Goal: Task Accomplishment & Management: Manage account settings

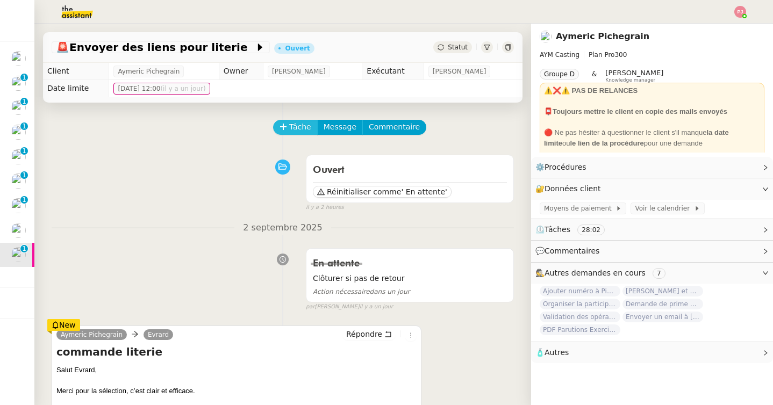
click at [294, 130] on span "Tâche" at bounding box center [300, 127] width 22 height 12
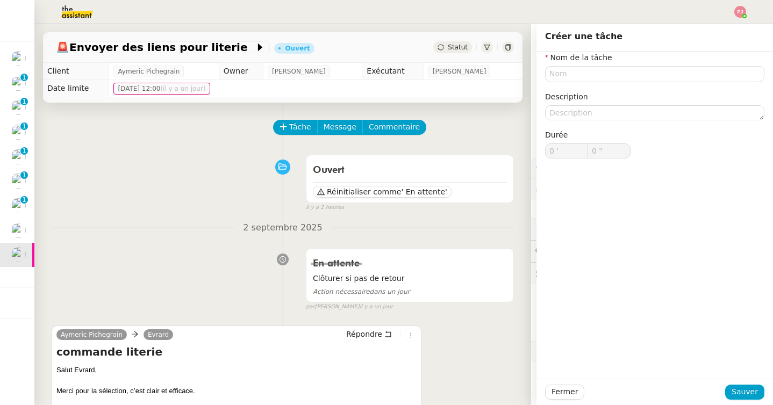
click at [612, 66] on nz-form-item "Nom de la tâche" at bounding box center [654, 67] width 219 height 31
click at [610, 70] on input "text" at bounding box center [654, 74] width 219 height 16
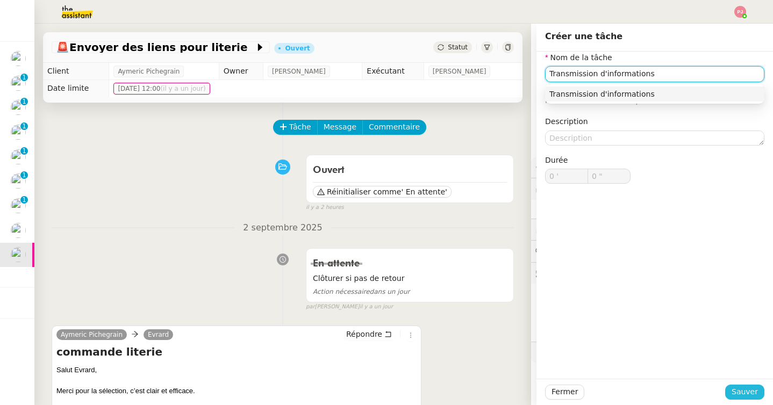
type input "Transmission d'informations"
click at [748, 391] on span "Sauver" at bounding box center [745, 392] width 26 height 12
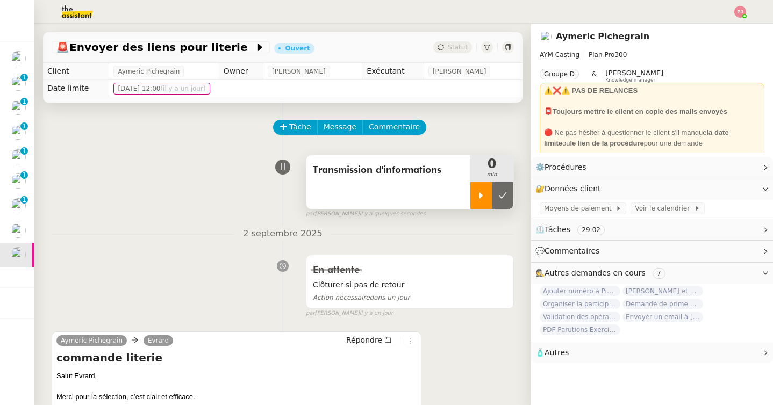
click at [479, 196] on icon at bounding box center [481, 195] width 9 height 9
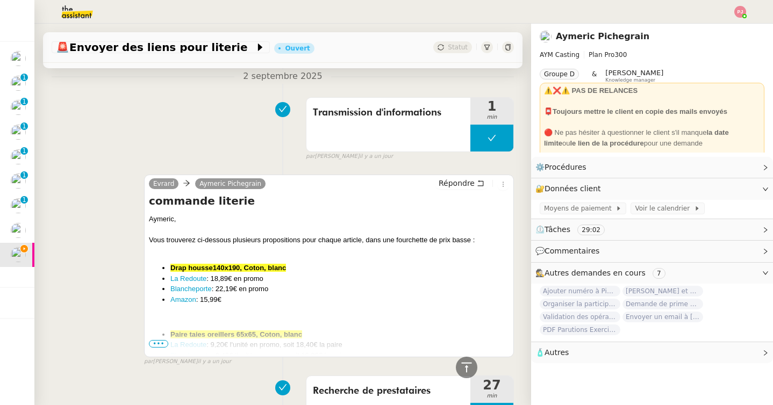
scroll to position [481, 0]
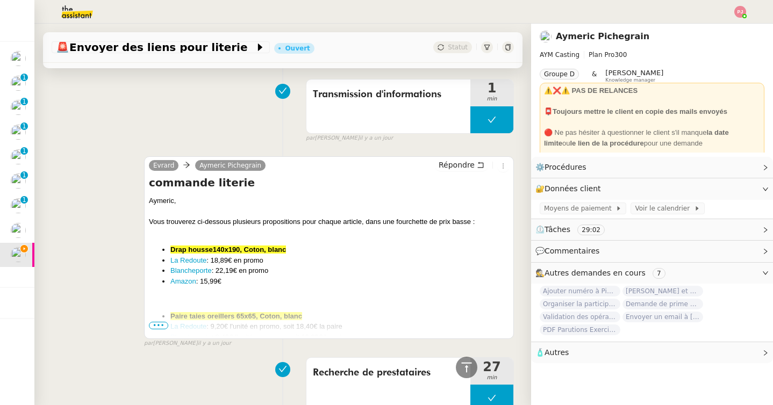
click at [162, 327] on span "•••" at bounding box center [158, 326] width 19 height 8
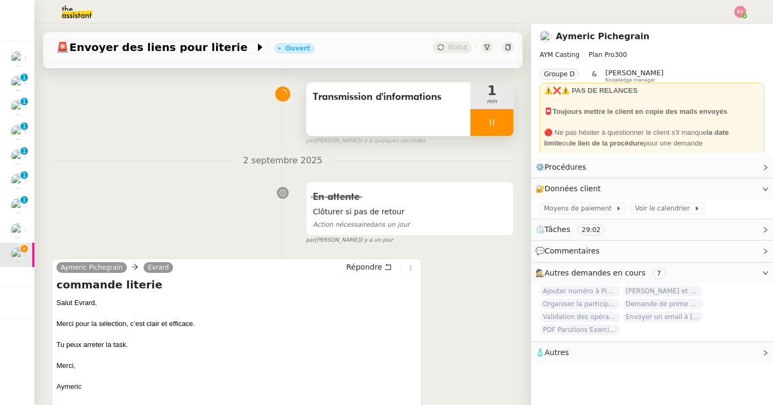
scroll to position [98, 0]
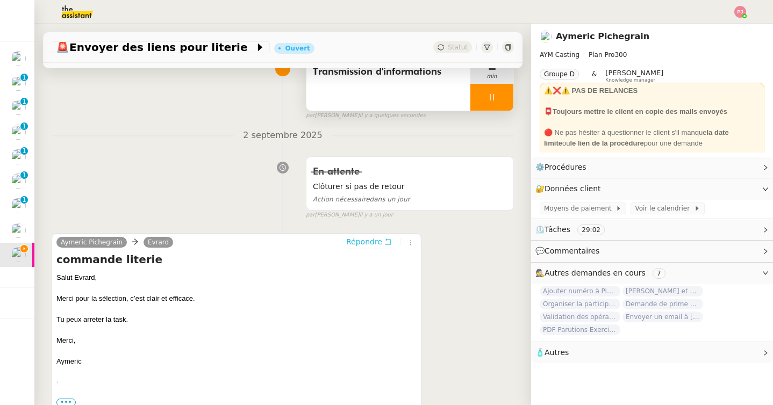
click at [376, 245] on span "Répondre" at bounding box center [364, 242] width 36 height 11
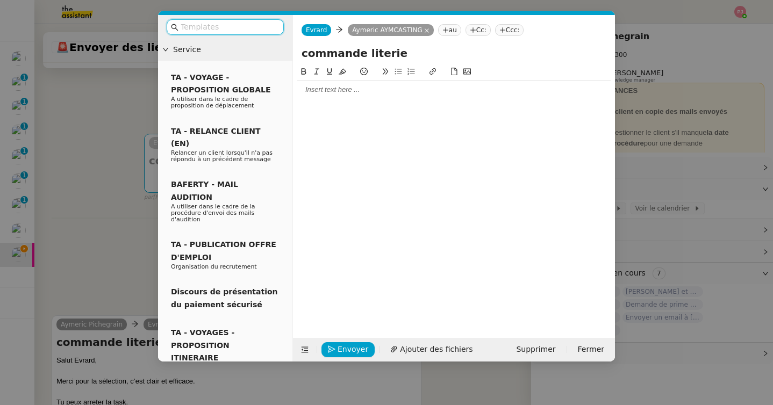
click at [218, 26] on input "text" at bounding box center [229, 27] width 97 height 12
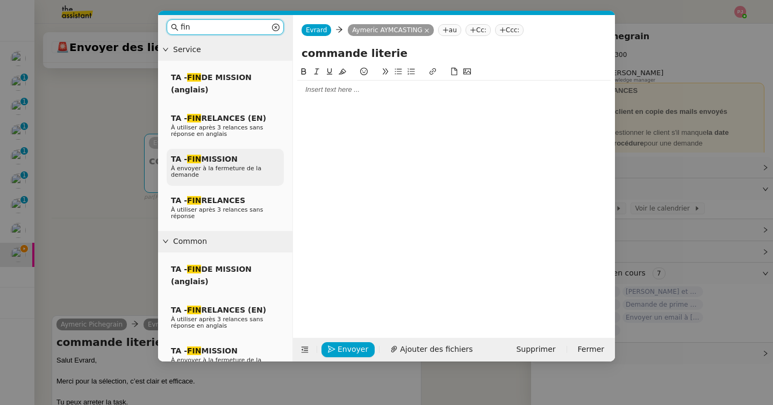
type input "fin"
click at [223, 171] on span "À envoyer à la fermeture de la demande" at bounding box center [216, 171] width 90 height 13
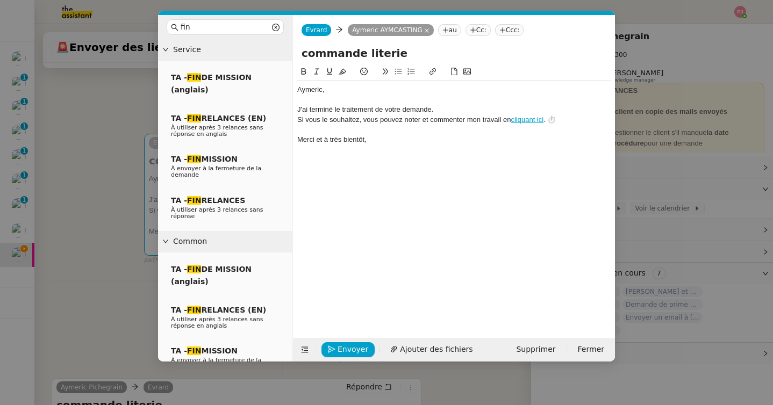
click at [332, 89] on div "﻿Aymeric﻿," at bounding box center [453, 90] width 313 height 10
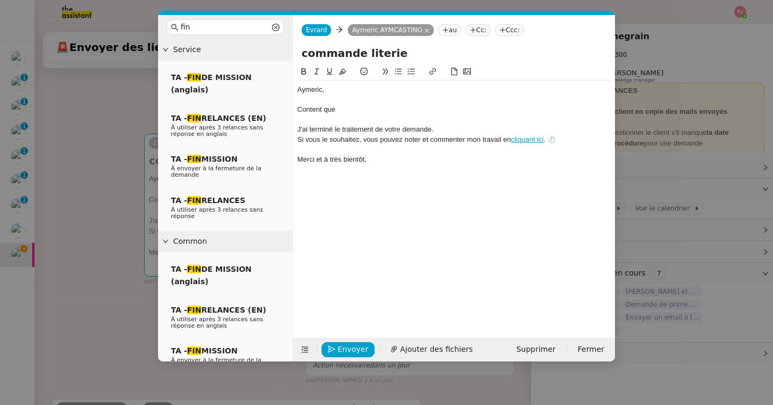
click at [122, 215] on nz-modal-container "fin Service TA - FIN DE MISSION (anglais) TA - FIN RELANCES (EN) À utiliser apr…" at bounding box center [386, 202] width 773 height 405
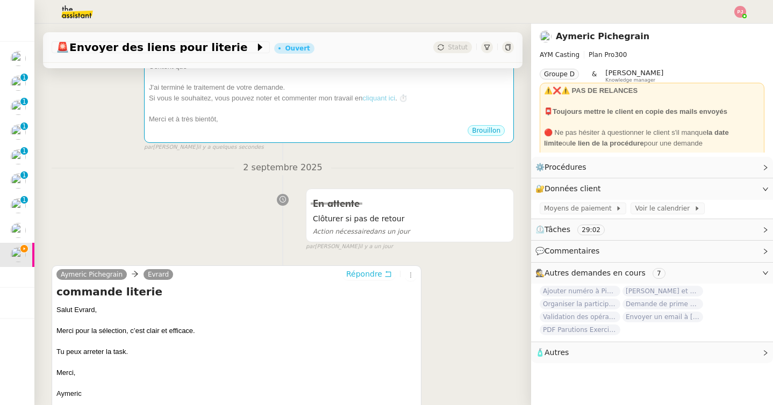
scroll to position [247, 0]
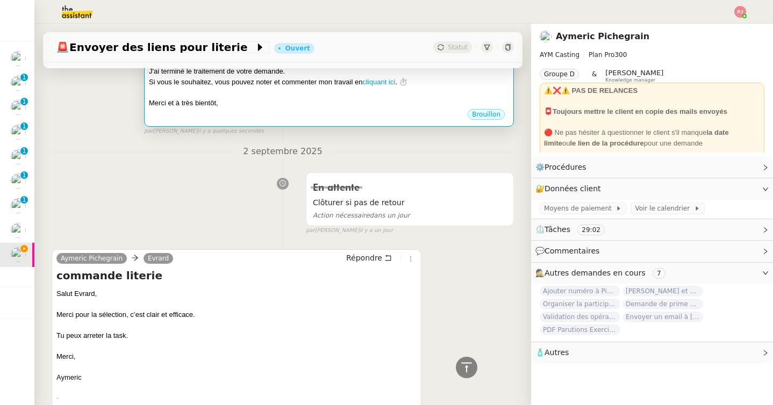
click at [218, 122] on div "Brouillon" at bounding box center [329, 116] width 360 height 16
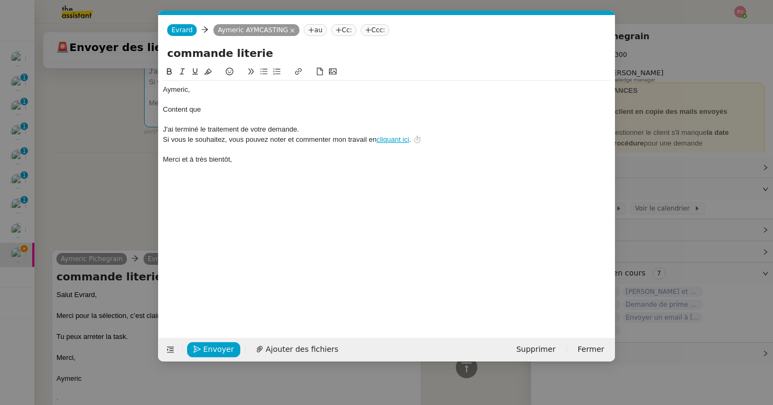
scroll to position [0, 31]
click at [239, 115] on div at bounding box center [387, 120] width 448 height 10
click at [239, 103] on div at bounding box center [387, 100] width 448 height 10
click at [235, 113] on div "Content que" at bounding box center [387, 110] width 448 height 10
click at [205, 348] on span "Envoyer" at bounding box center [218, 349] width 31 height 12
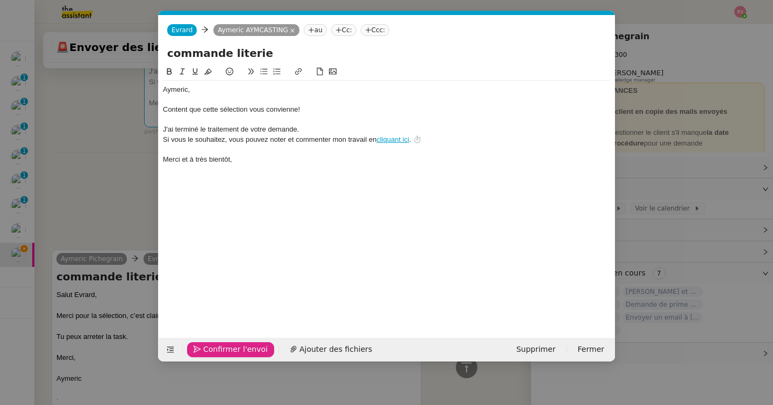
click at [205, 348] on span "Confirmer l'envoi" at bounding box center [235, 349] width 65 height 12
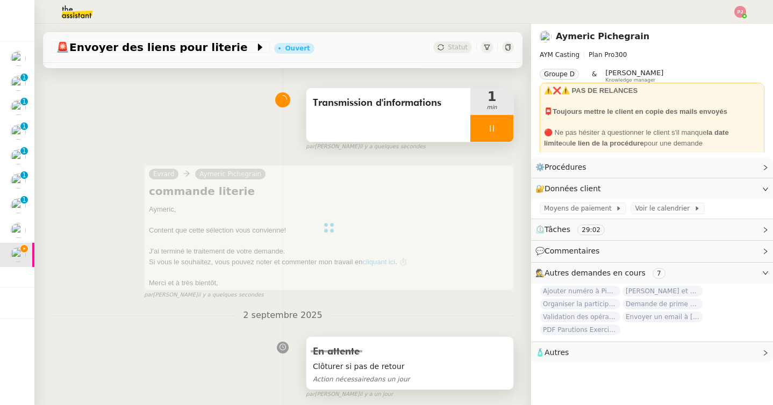
scroll to position [81, 0]
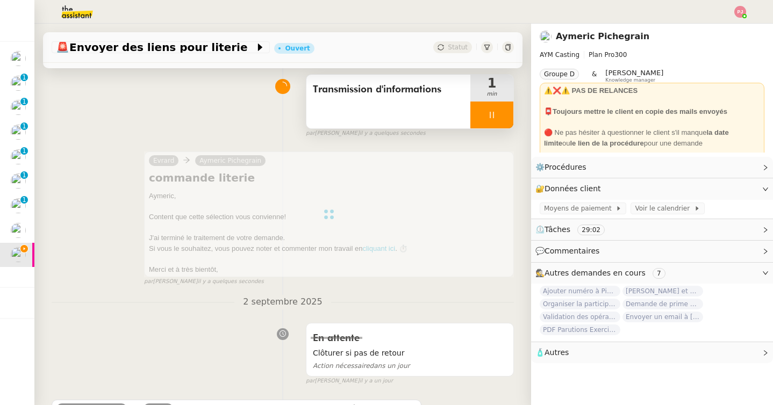
click at [324, 262] on div at bounding box center [329, 215] width 370 height 126
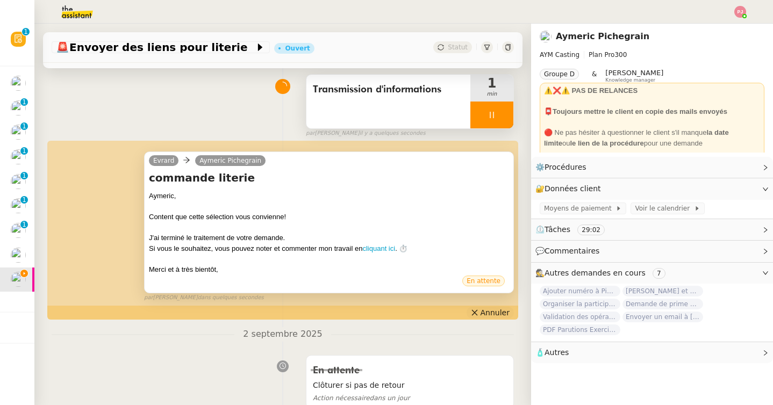
click at [475, 310] on icon at bounding box center [475, 313] width 8 height 8
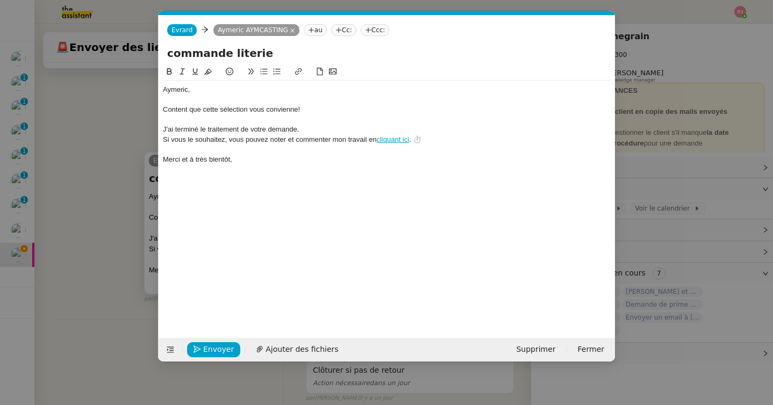
scroll to position [0, 23]
click at [297, 108] on div "Content que cette sélection vous convienne!" at bounding box center [387, 110] width 448 height 10
click at [219, 353] on span "Envoyer" at bounding box center [218, 349] width 31 height 12
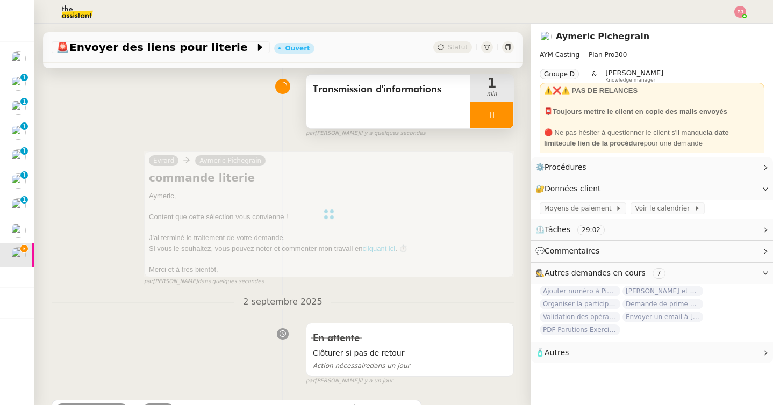
scroll to position [0, 0]
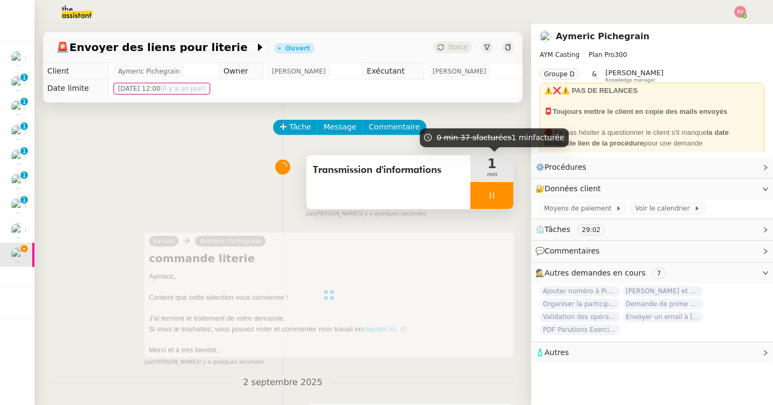
click at [500, 201] on div at bounding box center [491, 195] width 43 height 27
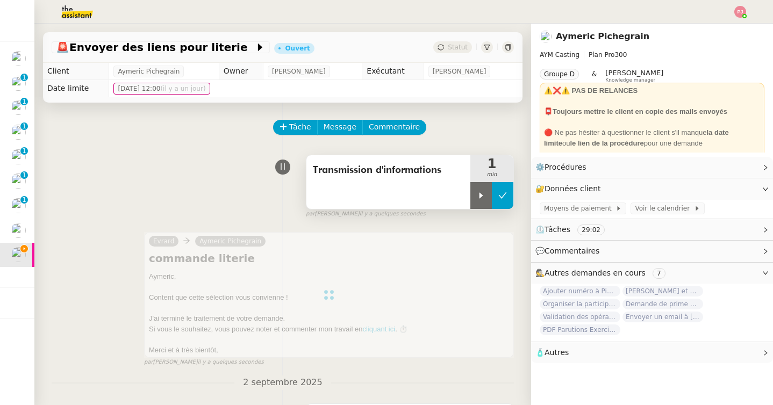
click at [501, 201] on button at bounding box center [503, 195] width 22 height 27
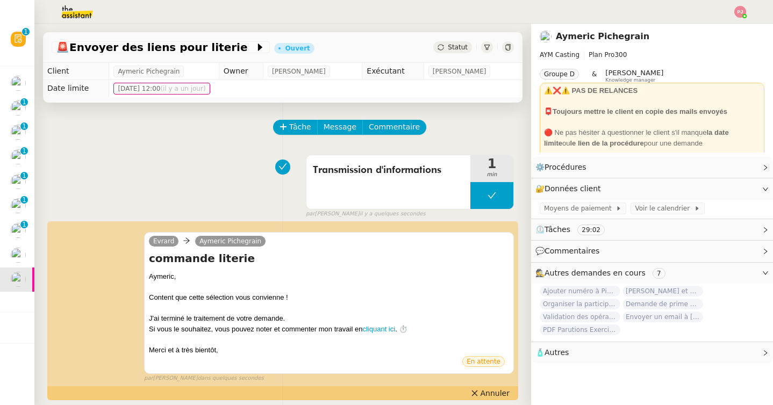
click at [741, 10] on img at bounding box center [740, 12] width 12 height 12
click at [719, 27] on nz-page-header "[PERSON_NAME] AYM Casting Plan Pro 300 Groupe D & [PERSON_NAME] Knowledge manag…" at bounding box center [652, 90] width 242 height 133
click at [742, 5] on div at bounding box center [386, 12] width 719 height 24
click at [736, 12] on img at bounding box center [740, 12] width 12 height 12
click at [710, 29] on span "Suivi" at bounding box center [702, 30] width 18 height 9
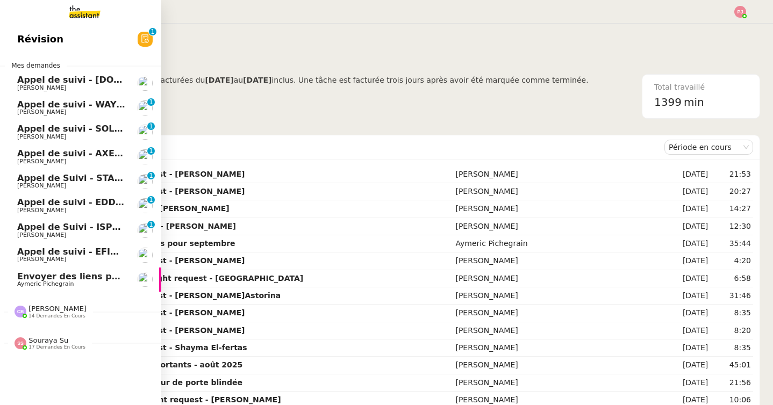
click at [59, 312] on span "[PERSON_NAME]" at bounding box center [57, 309] width 58 height 8
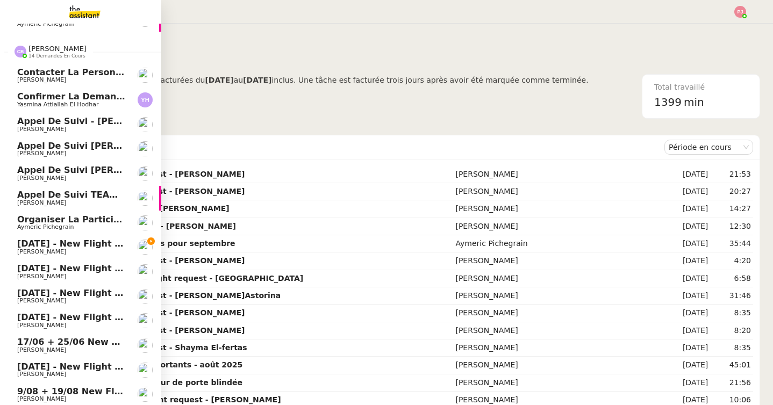
scroll to position [293, 0]
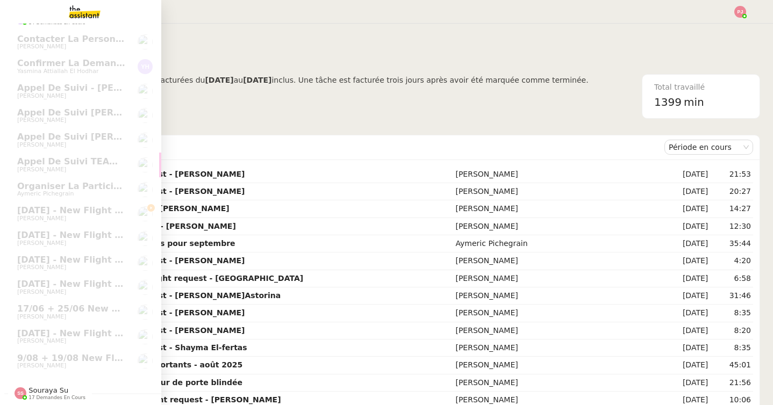
click at [59, 387] on span "Souraya Su" at bounding box center [48, 390] width 40 height 8
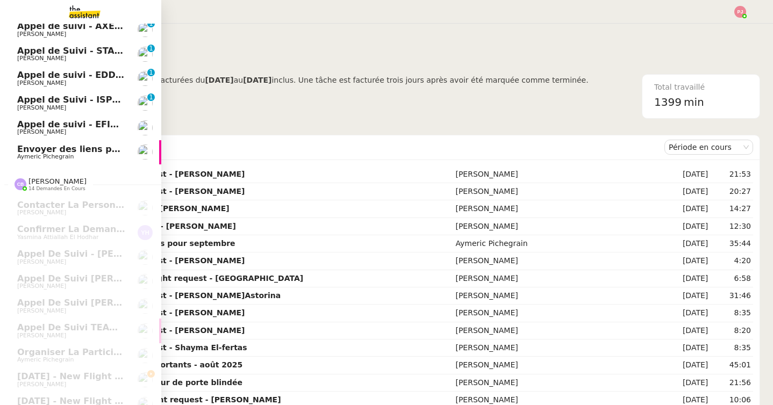
scroll to position [0, 0]
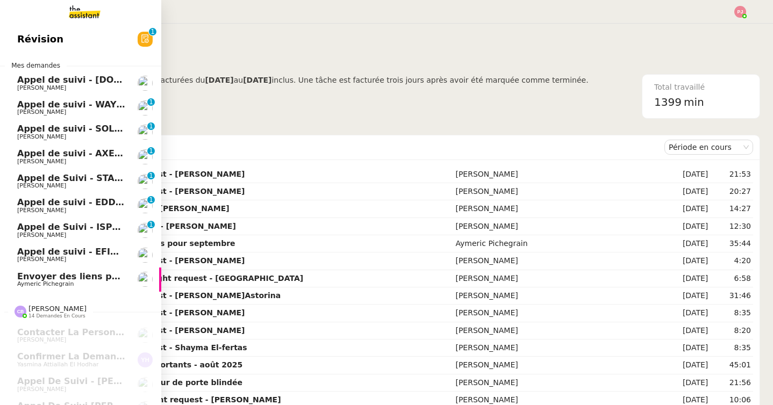
click at [98, 87] on span "[PERSON_NAME]" at bounding box center [71, 88] width 109 height 6
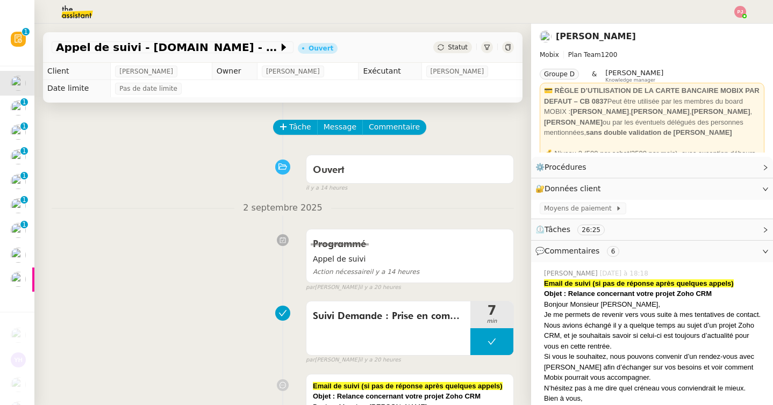
click at [460, 48] on span "Statut" at bounding box center [458, 48] width 20 height 8
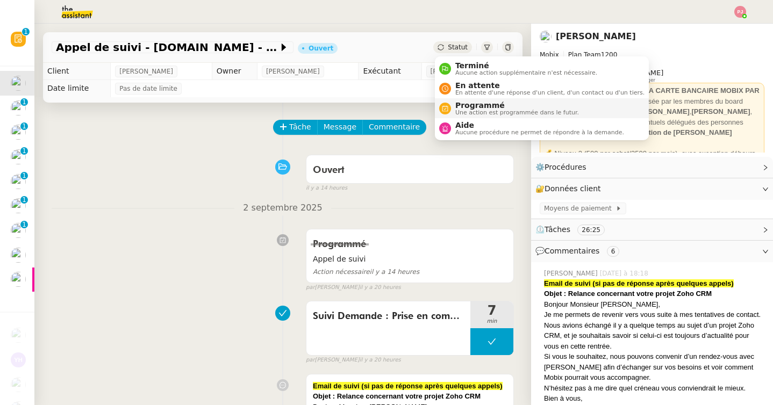
click at [469, 110] on span "Une action est programmée dans le futur." at bounding box center [517, 113] width 124 height 6
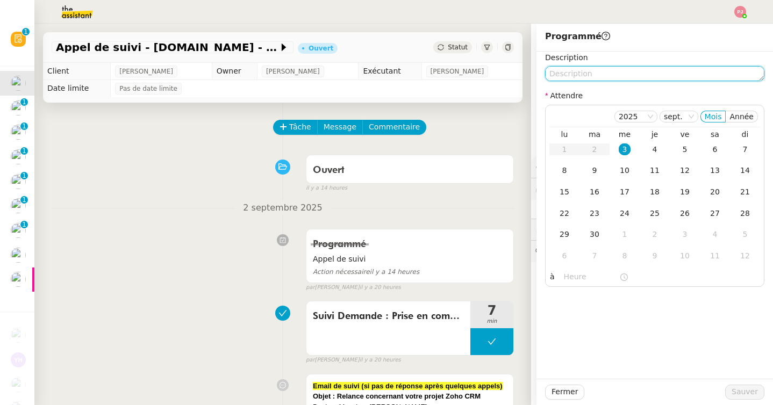
click at [561, 73] on textarea at bounding box center [654, 73] width 219 height 15
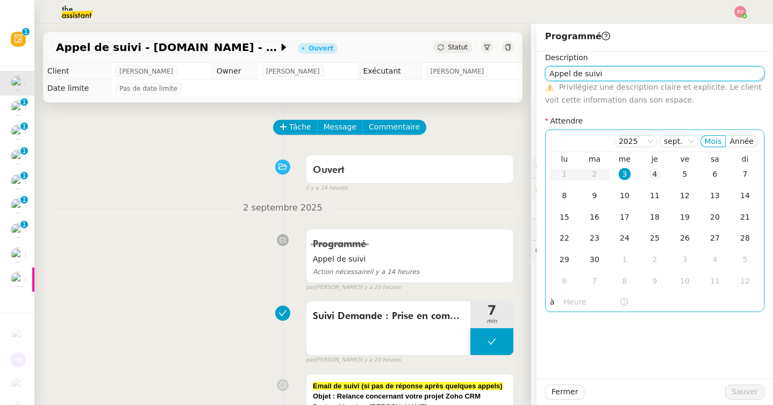
type textarea "Appel de suivi"
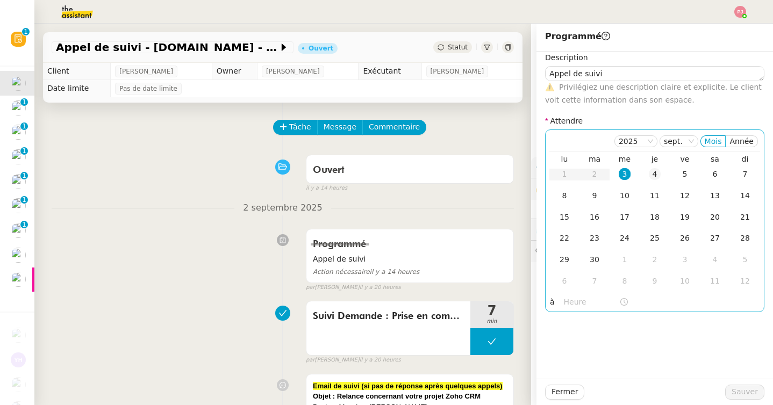
click at [658, 169] on div "4" at bounding box center [655, 174] width 12 height 12
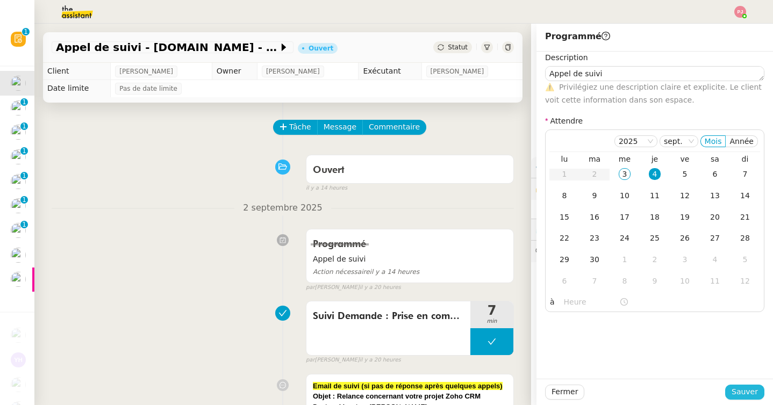
click at [738, 390] on span "Sauver" at bounding box center [745, 392] width 26 height 12
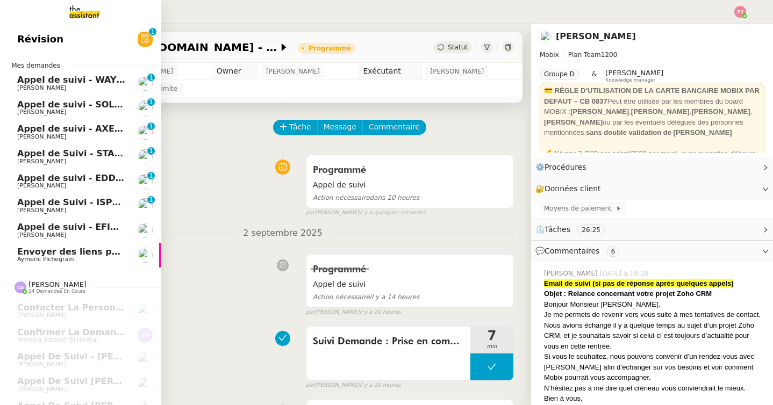
drag, startPoint x: 31, startPoint y: 89, endPoint x: 54, endPoint y: 74, distance: 27.9
click at [31, 89] on span "[PERSON_NAME]" at bounding box center [41, 87] width 49 height 7
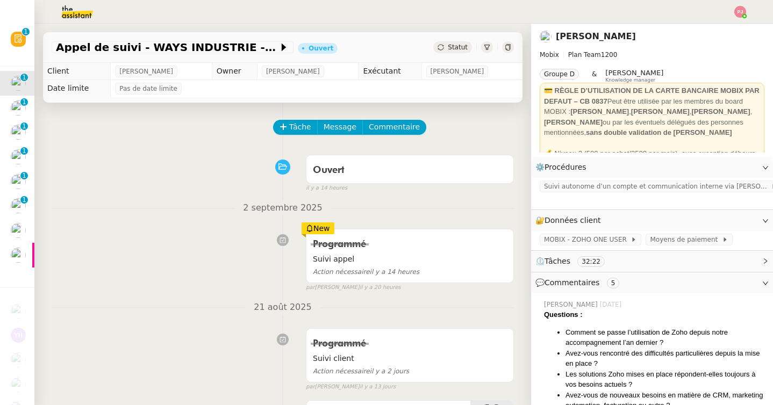
click at [452, 44] on span "Statut" at bounding box center [458, 48] width 20 height 8
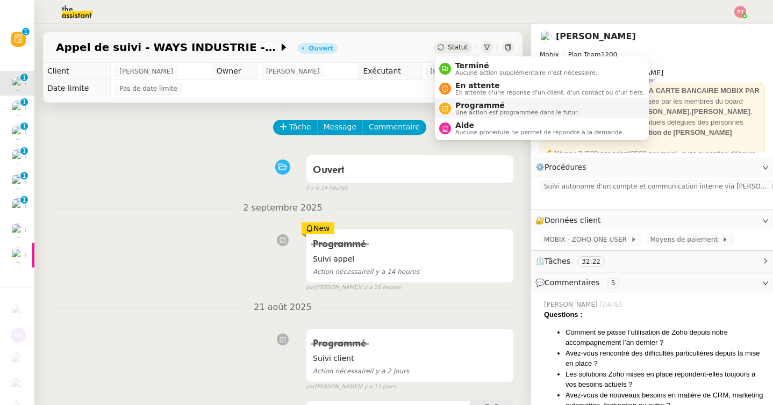
click at [461, 108] on span "Programmé" at bounding box center [517, 105] width 124 height 9
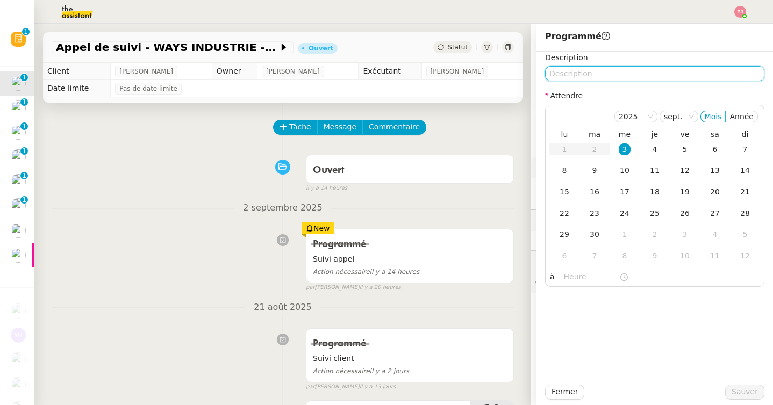
click at [581, 75] on textarea at bounding box center [654, 73] width 219 height 15
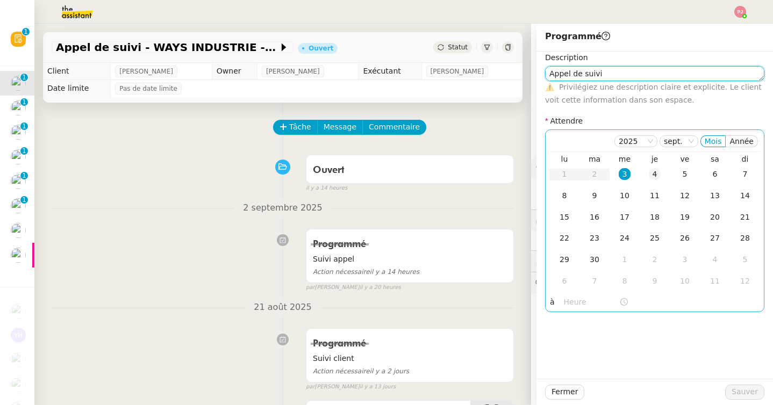
type textarea "Appel de suivi"
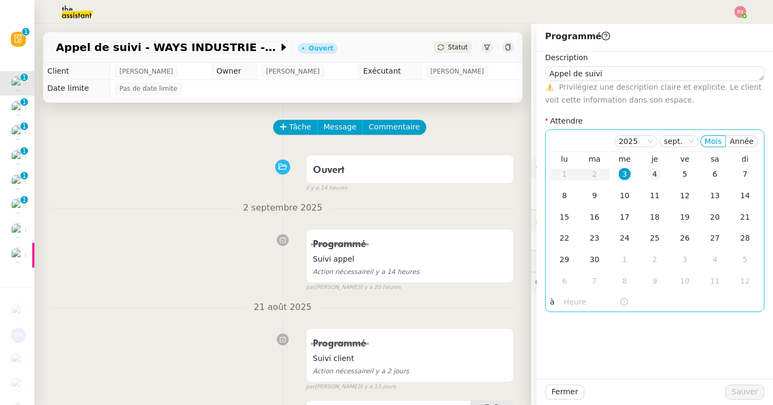
click at [653, 172] on div "4" at bounding box center [655, 174] width 12 height 12
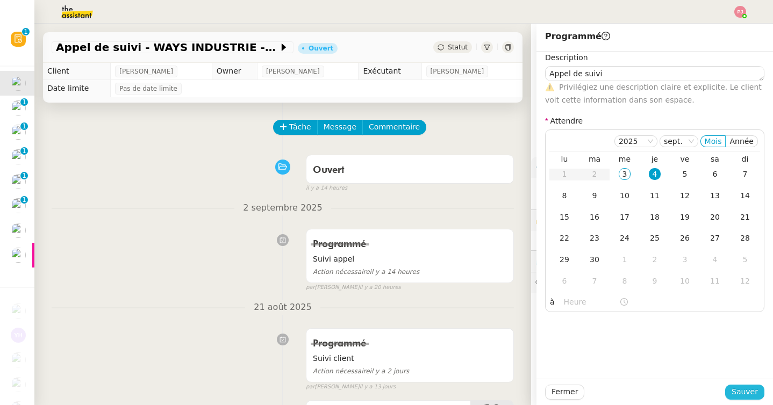
click at [739, 388] on span "Sauver" at bounding box center [745, 392] width 26 height 12
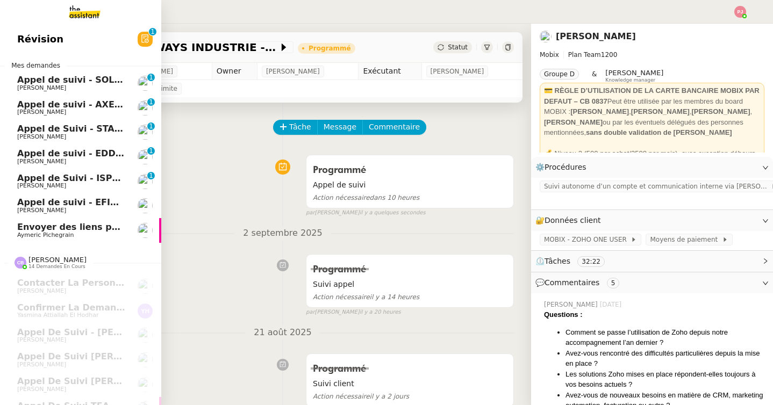
click at [48, 89] on span "[PERSON_NAME]" at bounding box center [41, 87] width 49 height 7
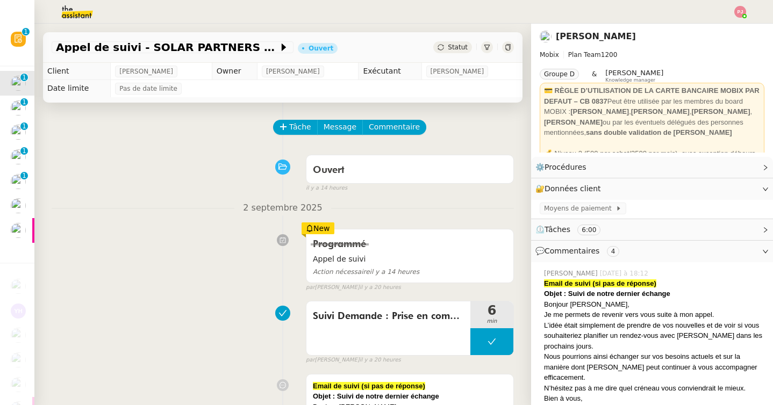
click at [442, 50] on icon at bounding box center [441, 47] width 6 height 6
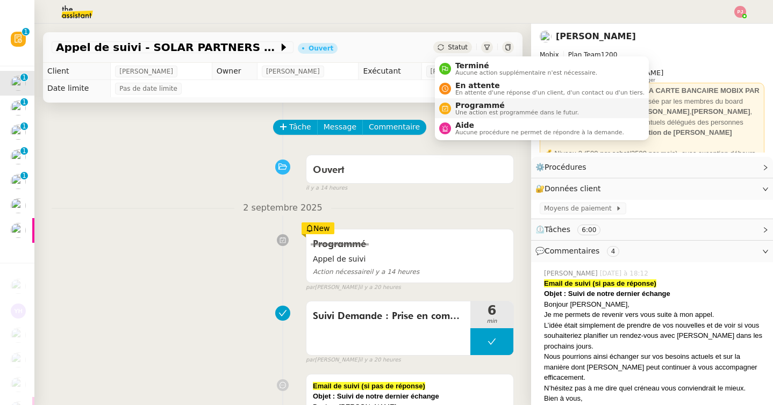
click at [460, 110] on span "Une action est programmée dans le futur." at bounding box center [517, 113] width 124 height 6
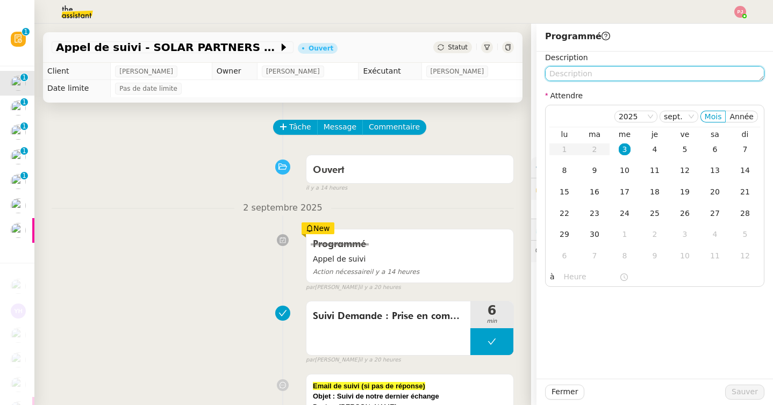
click at [589, 77] on textarea at bounding box center [654, 73] width 219 height 15
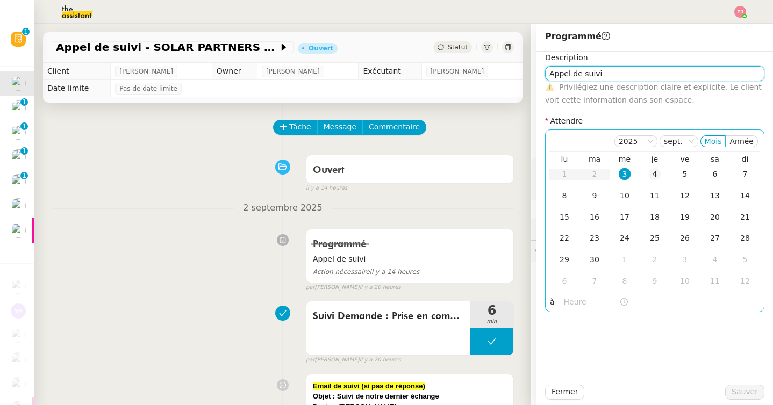
type textarea "Appel de suivi"
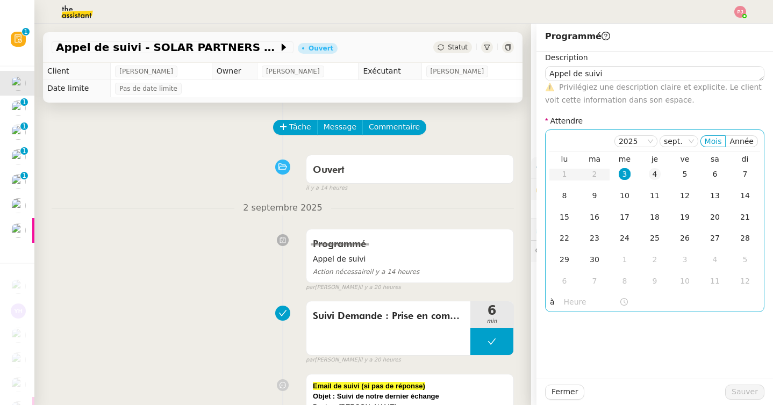
click at [653, 172] on div "4" at bounding box center [655, 174] width 12 height 12
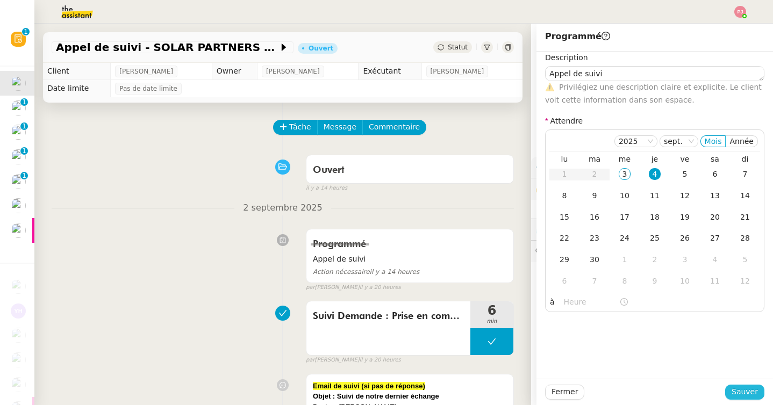
click at [747, 395] on span "Sauver" at bounding box center [745, 392] width 26 height 12
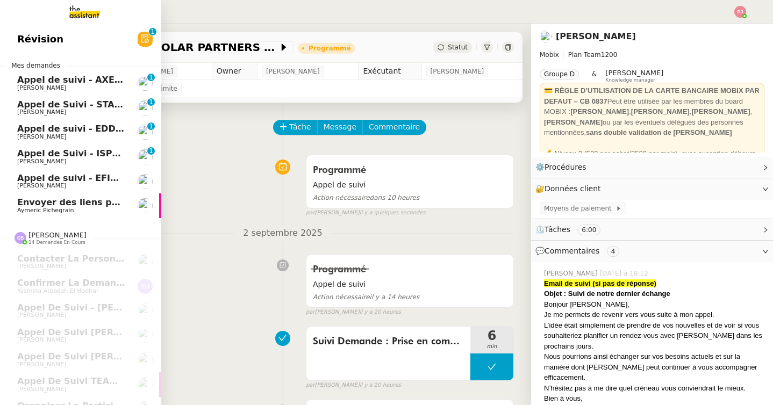
click at [21, 83] on span "Appel de suivi - AXEL GESTION - [PERSON_NAME]" at bounding box center [136, 80] width 238 height 10
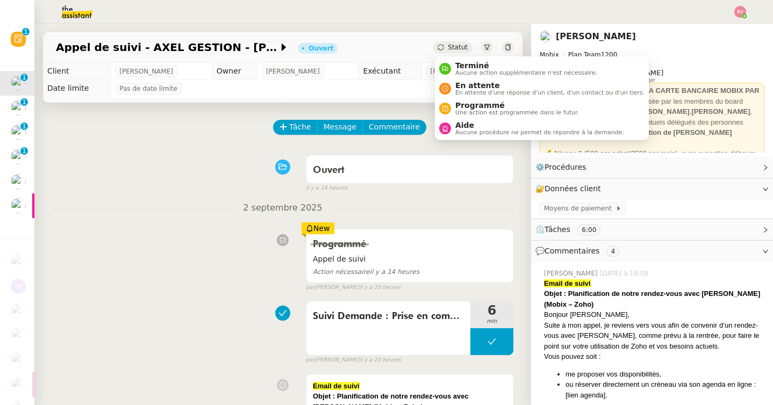
click at [460, 47] on span "Statut" at bounding box center [458, 48] width 20 height 8
click at [481, 108] on span "Programmé" at bounding box center [517, 105] width 124 height 9
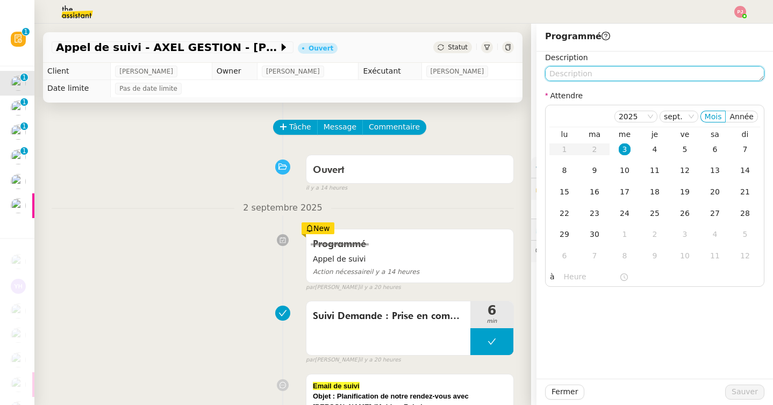
click at [586, 75] on textarea at bounding box center [654, 73] width 219 height 15
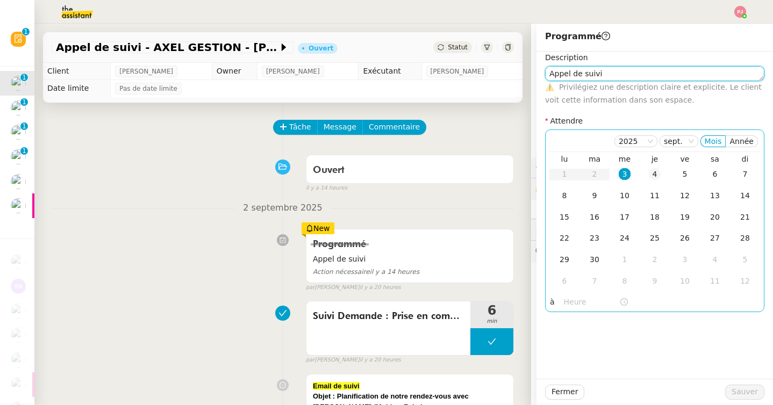
type textarea "Appel de suivi"
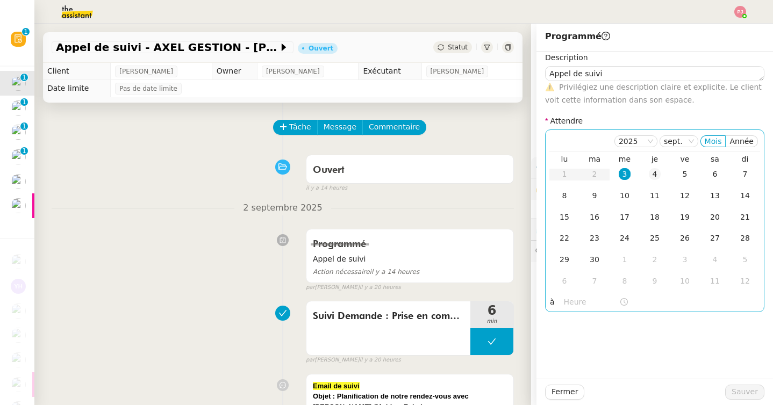
click at [657, 175] on div "4" at bounding box center [655, 174] width 12 height 12
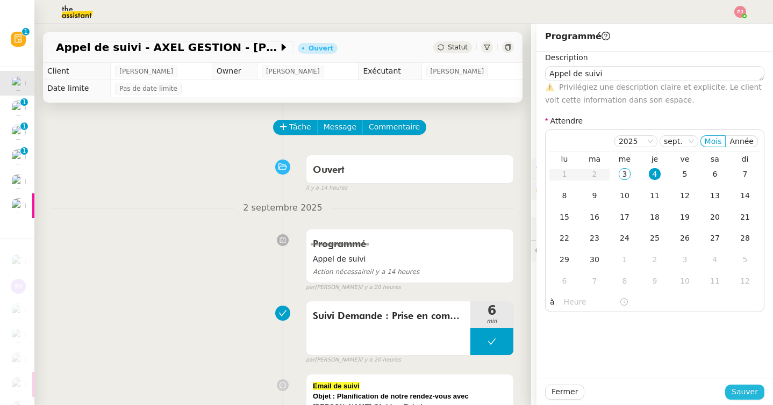
click at [750, 390] on span "Sauver" at bounding box center [745, 392] width 26 height 12
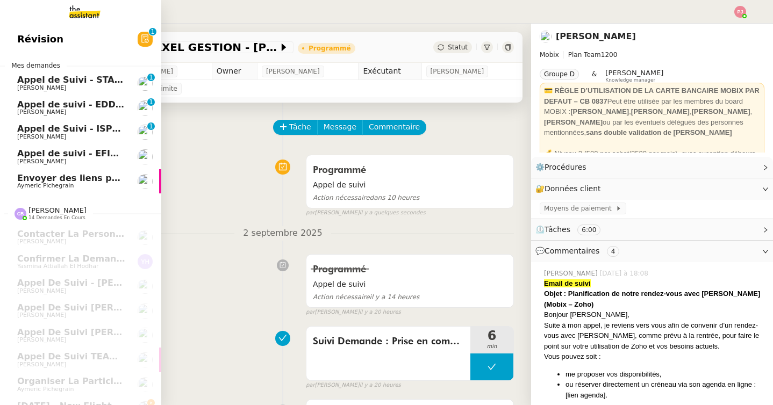
click at [34, 89] on span "[PERSON_NAME]" at bounding box center [41, 87] width 49 height 7
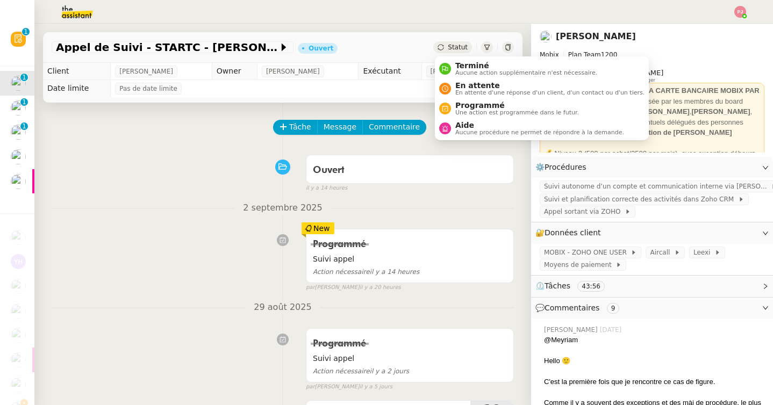
click at [463, 53] on div "Statut" at bounding box center [452, 47] width 39 height 12
click at [473, 110] on span "Une action est programmée dans le futur." at bounding box center [517, 113] width 124 height 6
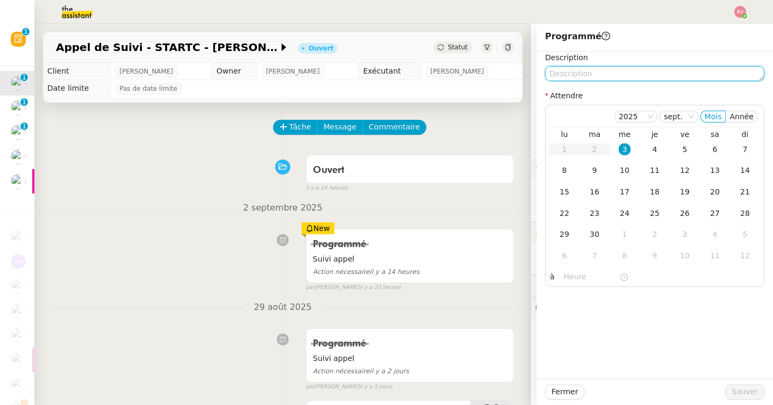
click at [586, 76] on textarea at bounding box center [654, 73] width 219 height 15
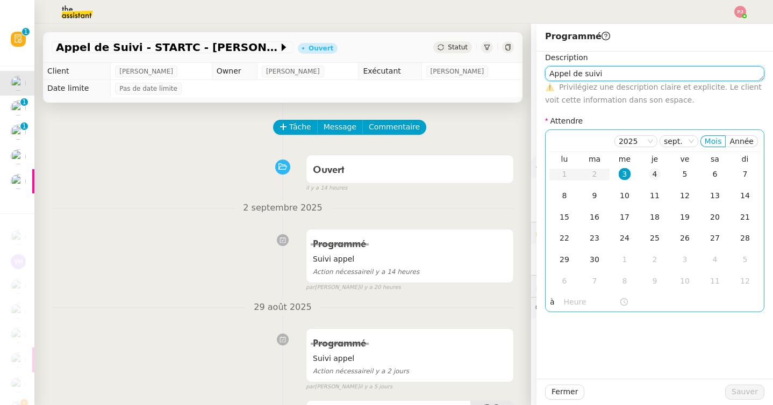
type textarea "Appel de suivi"
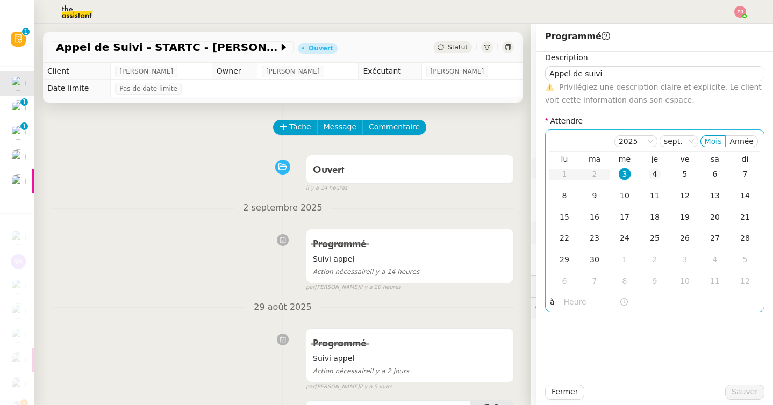
click at [653, 173] on div "4" at bounding box center [655, 174] width 12 height 12
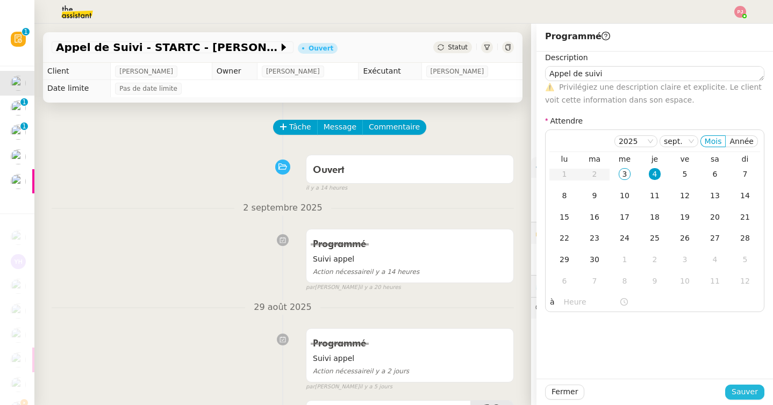
click at [737, 391] on span "Sauver" at bounding box center [745, 392] width 26 height 12
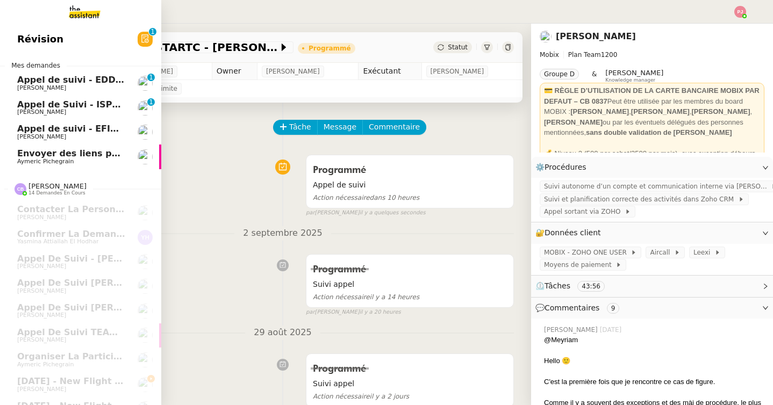
click at [40, 87] on span "[PERSON_NAME]" at bounding box center [41, 87] width 49 height 7
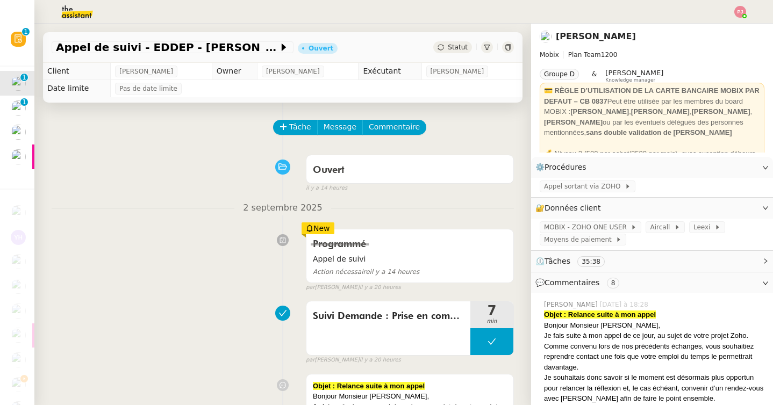
click at [453, 53] on div "Statut" at bounding box center [452, 47] width 39 height 12
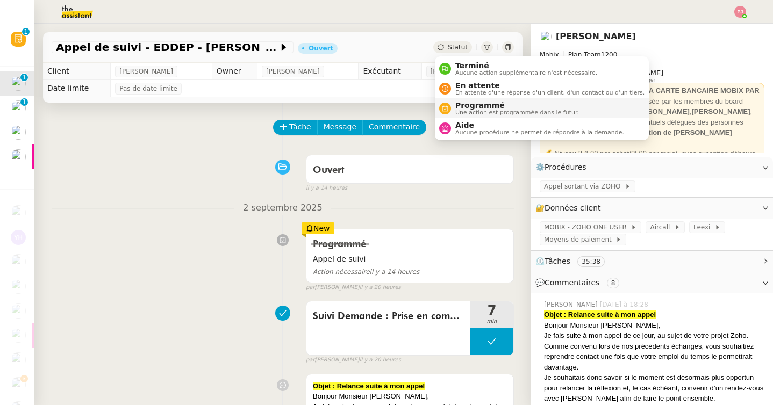
click at [462, 112] on span "Une action est programmée dans le futur." at bounding box center [517, 113] width 124 height 6
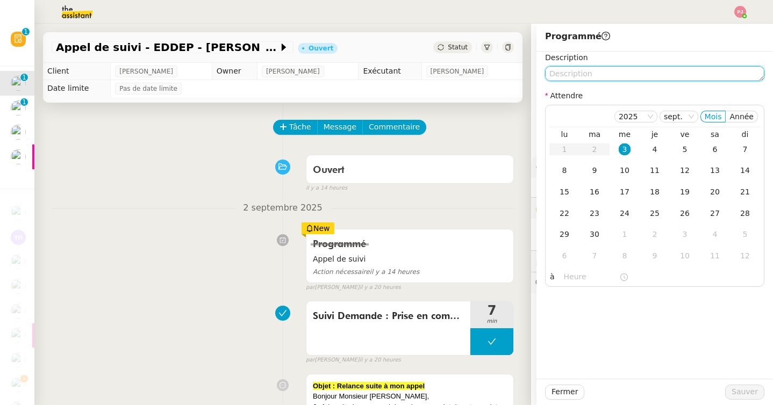
click at [610, 74] on textarea at bounding box center [654, 73] width 219 height 15
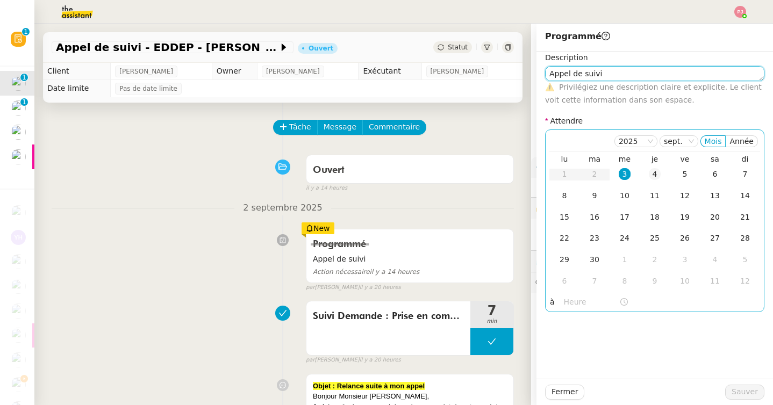
type textarea "Appel de suivi"
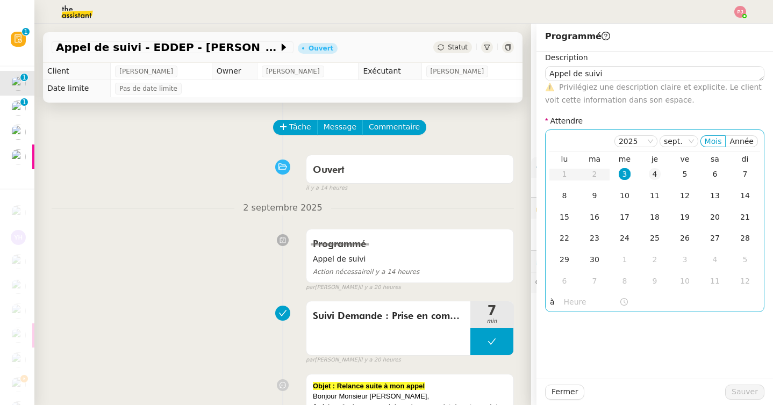
click at [650, 172] on div "4" at bounding box center [655, 174] width 12 height 12
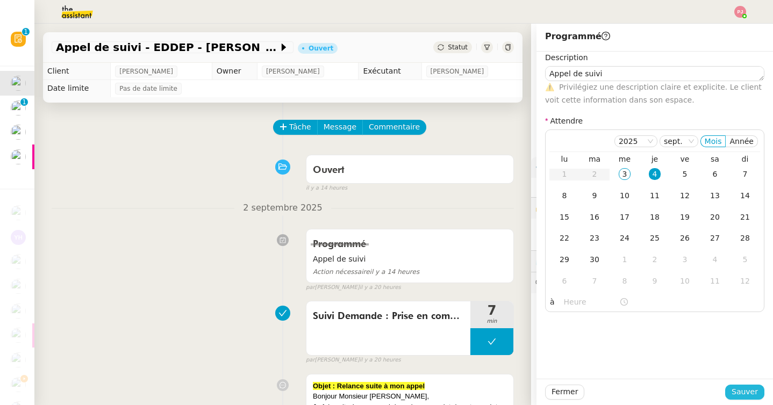
click at [731, 388] on button "Sauver" at bounding box center [744, 392] width 39 height 15
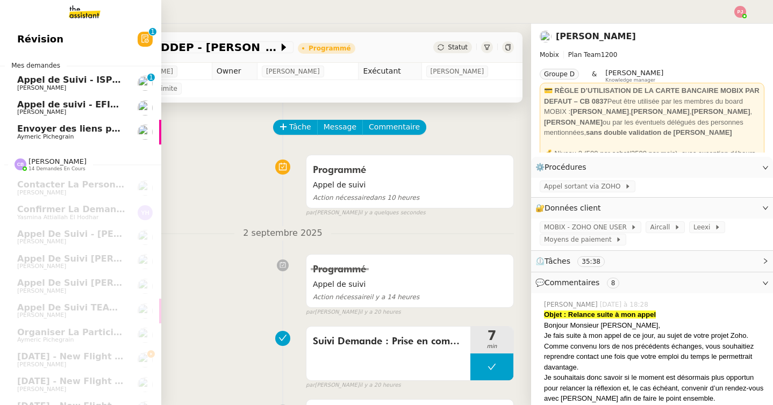
click at [26, 83] on span "Appel de Suivi - ISPRA - [PERSON_NAME]" at bounding box center [116, 80] width 198 height 10
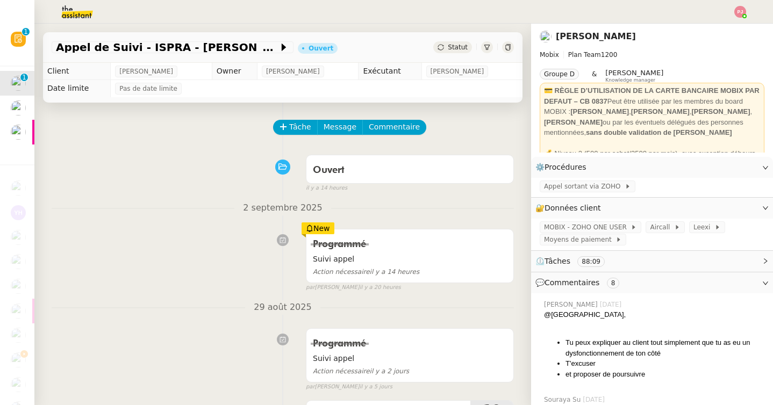
click at [457, 47] on span "Statut" at bounding box center [458, 48] width 20 height 8
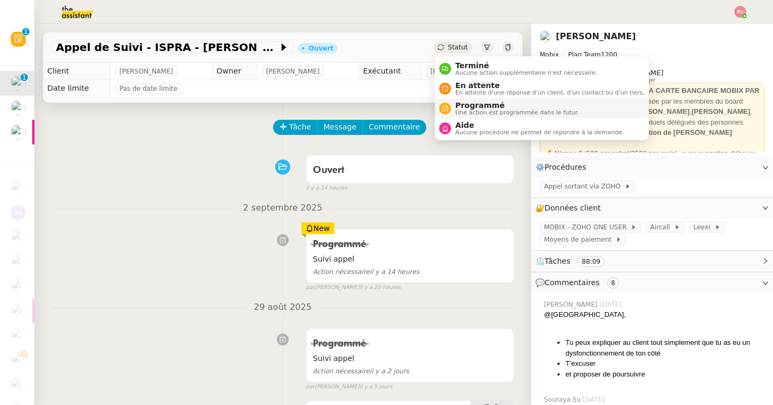
click at [470, 105] on span "Programmé" at bounding box center [517, 105] width 124 height 9
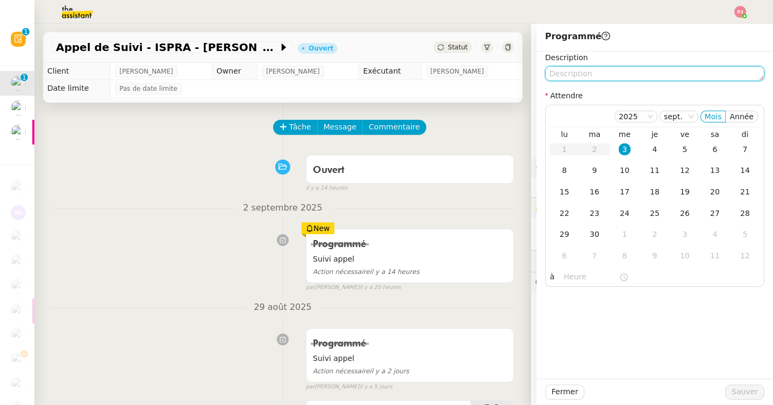
click at [581, 69] on textarea at bounding box center [654, 73] width 219 height 15
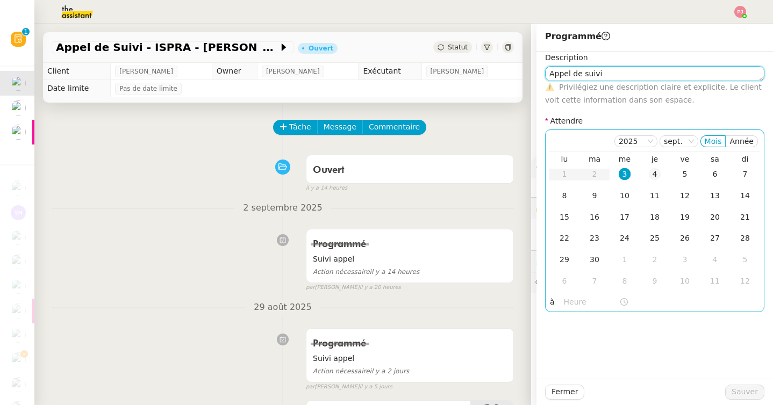
type textarea "Appel de suivi"
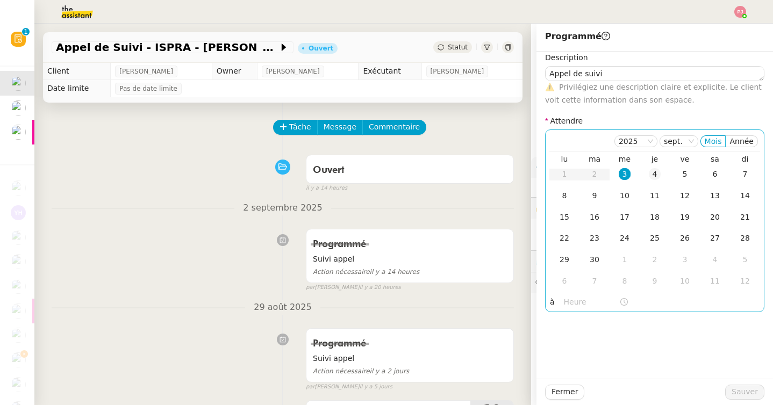
click at [646, 180] on td "4" at bounding box center [655, 175] width 30 height 22
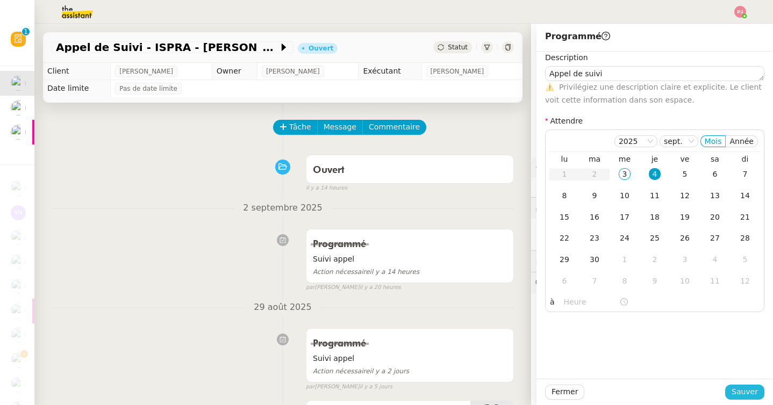
click at [736, 388] on span "Sauver" at bounding box center [745, 392] width 26 height 12
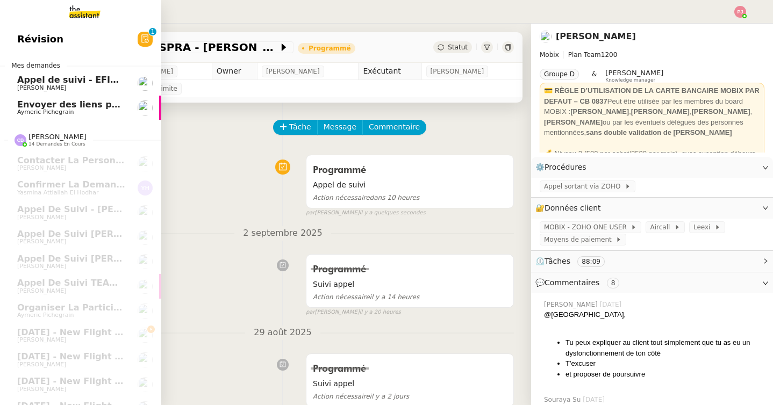
click at [25, 84] on span "Appel de suivi - EFIMOVE - [PERSON_NAME]" at bounding box center [122, 80] width 211 height 10
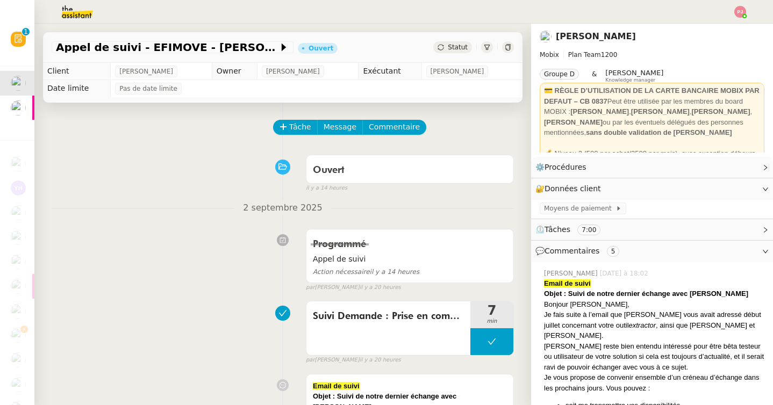
click at [460, 53] on div "Statut" at bounding box center [452, 47] width 39 height 12
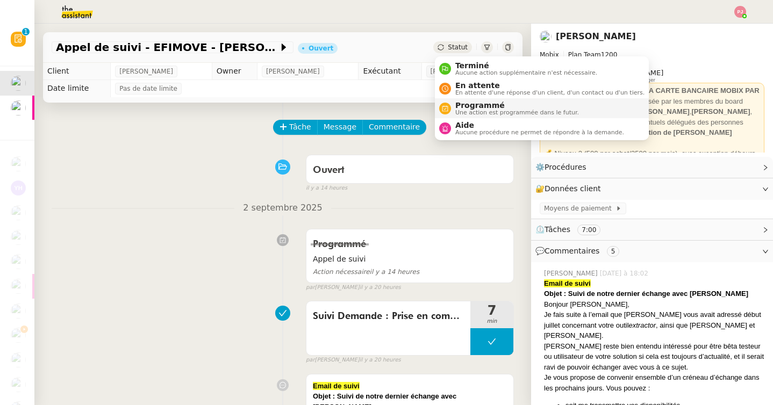
click at [469, 115] on span "Une action est programmée dans le futur." at bounding box center [517, 113] width 124 height 6
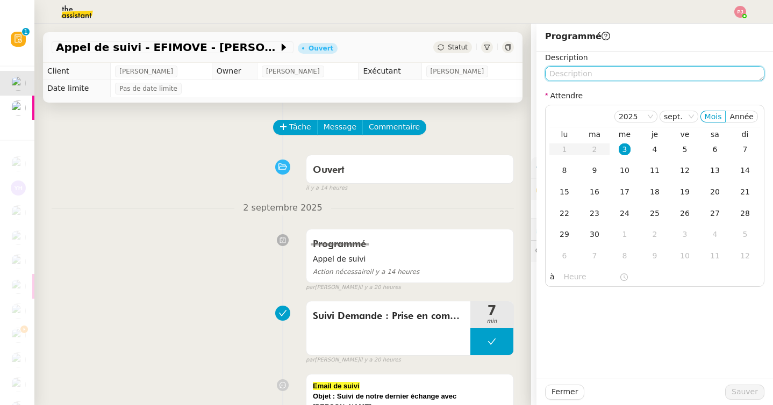
click at [605, 72] on textarea at bounding box center [654, 73] width 219 height 15
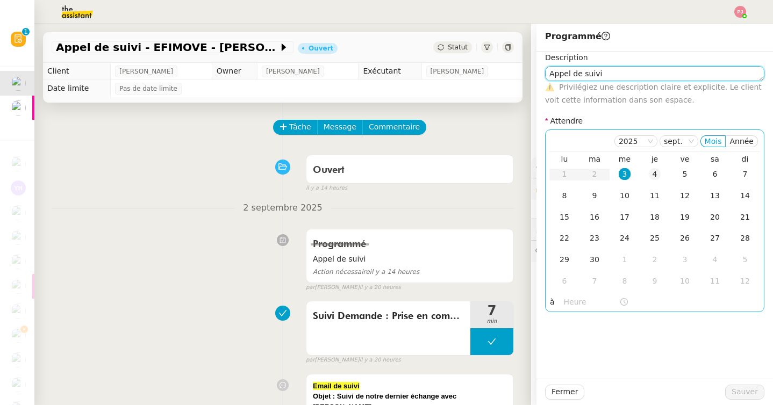
type textarea "Appel de suivi"
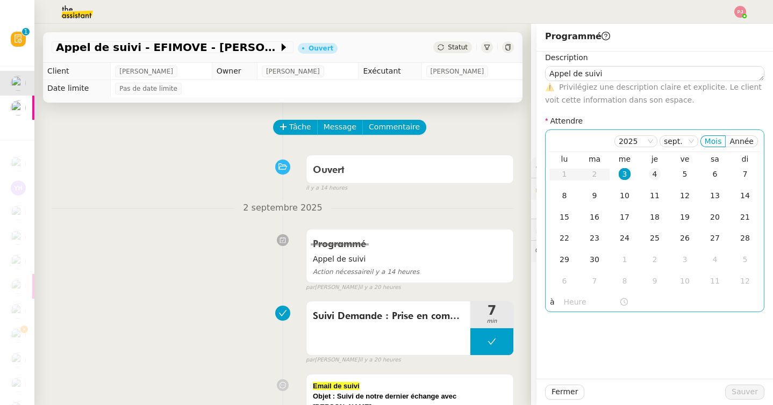
click at [652, 169] on div "4" at bounding box center [655, 174] width 12 height 12
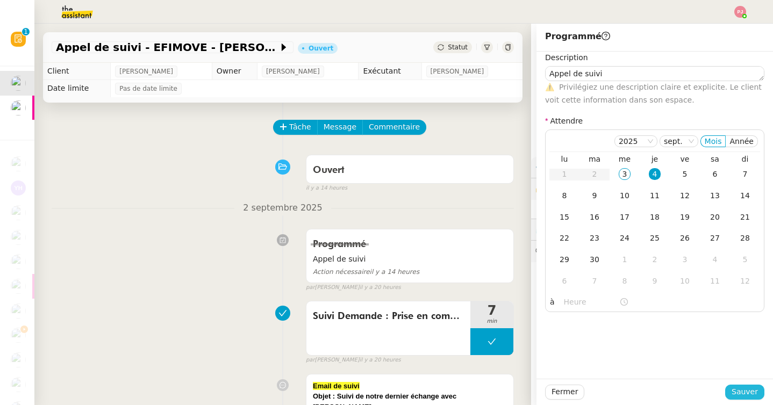
click at [738, 389] on span "Sauver" at bounding box center [745, 392] width 26 height 12
